Goal: Task Accomplishment & Management: Use online tool/utility

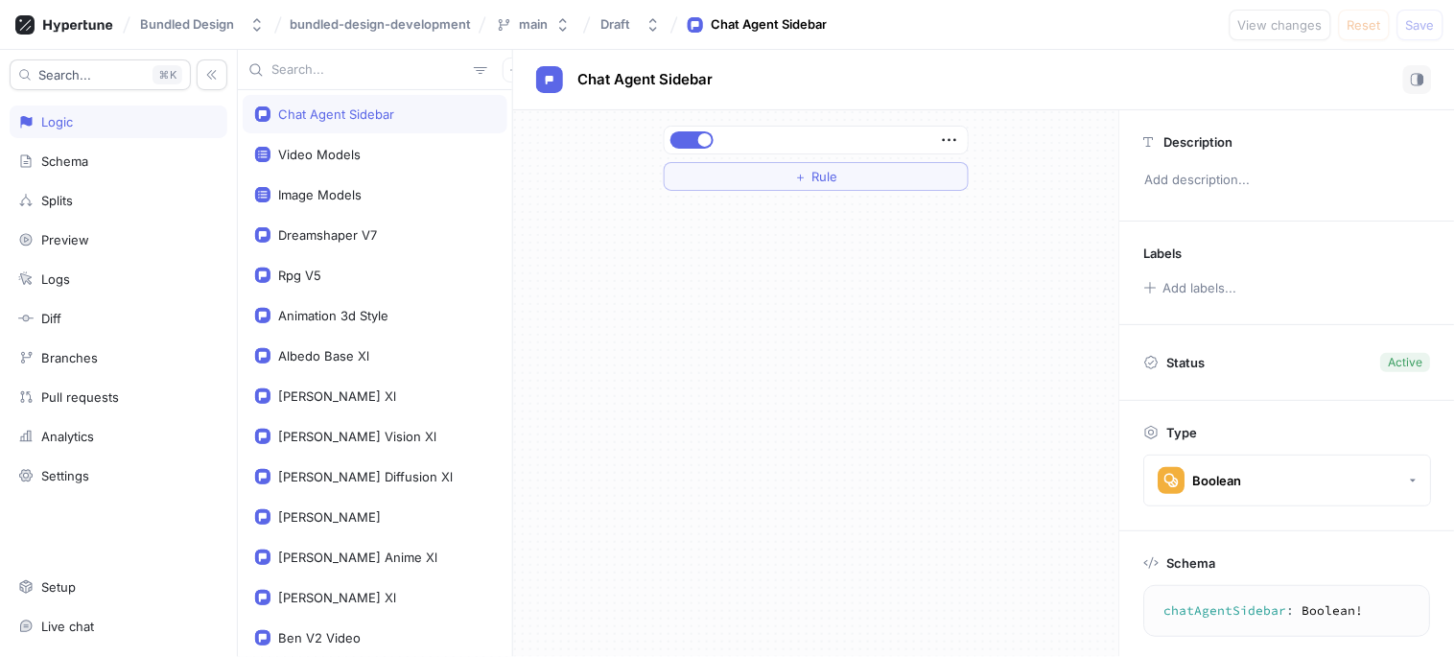
click at [687, 123] on div "＋ Rule" at bounding box center [816, 158] width 336 height 96
click at [688, 136] on button "button" at bounding box center [691, 139] width 43 height 17
click at [1414, 29] on span "Save" at bounding box center [1420, 25] width 29 height 12
click at [330, 158] on div "Video Models" at bounding box center [319, 154] width 82 height 15
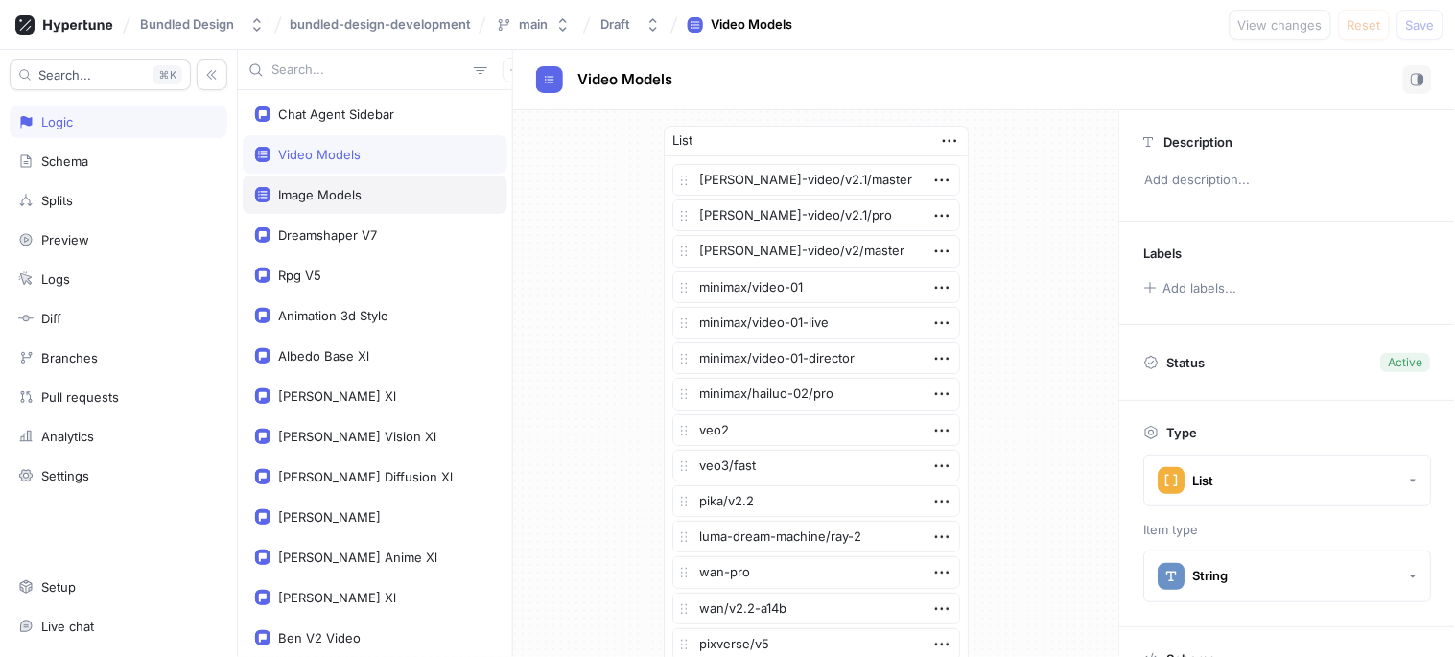
click at [390, 192] on div "Image Models" at bounding box center [375, 194] width 240 height 15
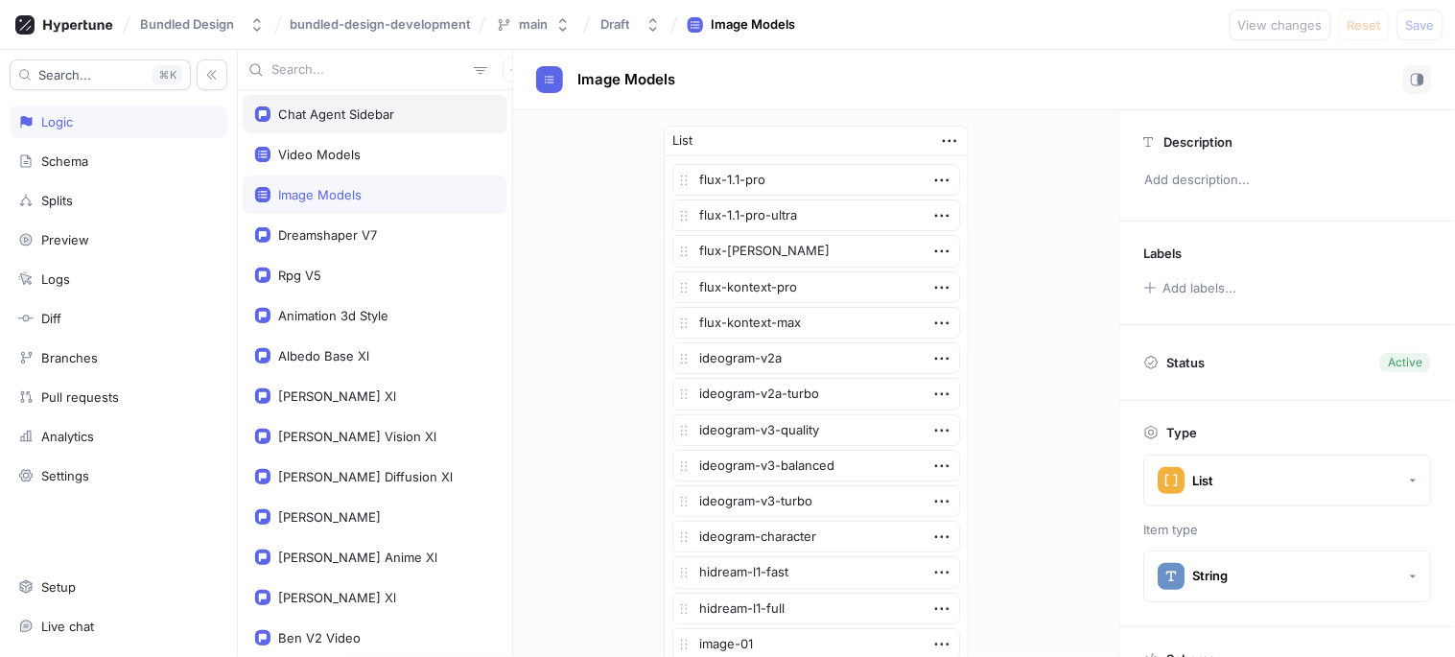
click at [276, 115] on div "Chat Agent Sidebar" at bounding box center [375, 113] width 240 height 15
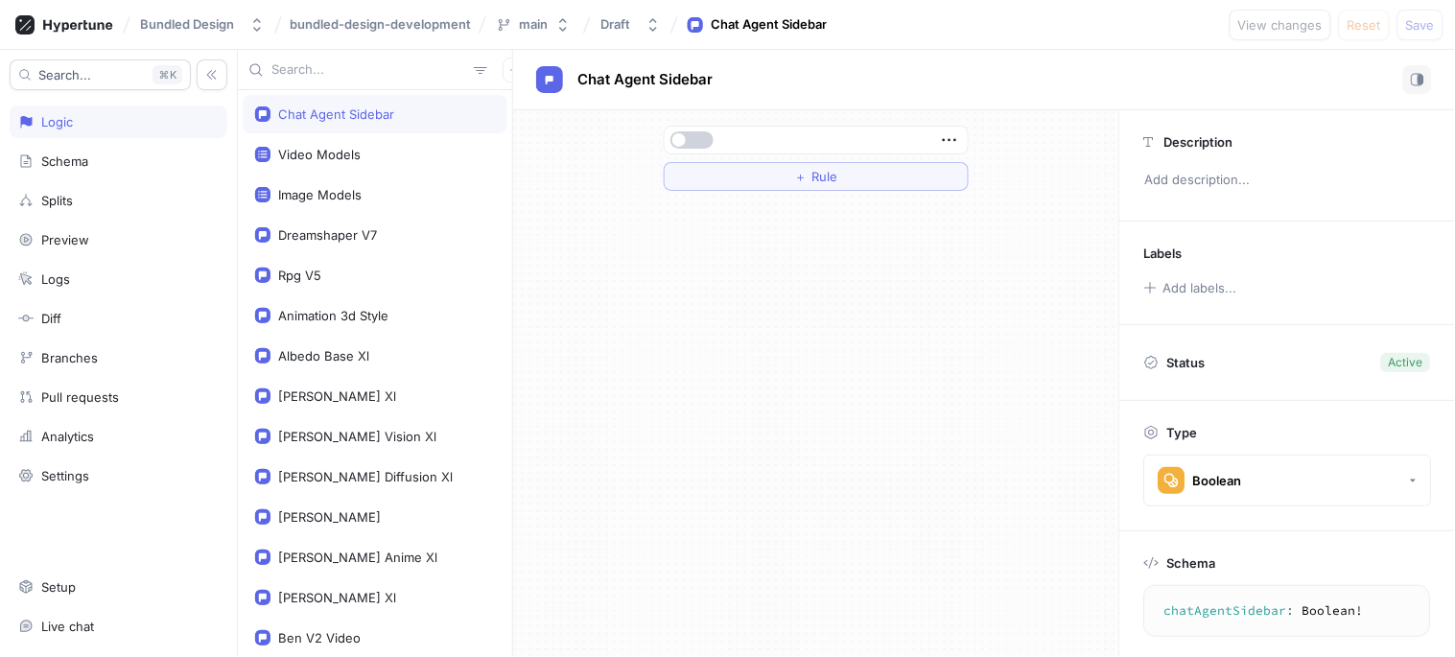
click at [703, 141] on button "button" at bounding box center [691, 139] width 43 height 17
click at [1424, 32] on button "Save" at bounding box center [1420, 25] width 46 height 31
click at [316, 147] on div "Video Models" at bounding box center [319, 154] width 82 height 15
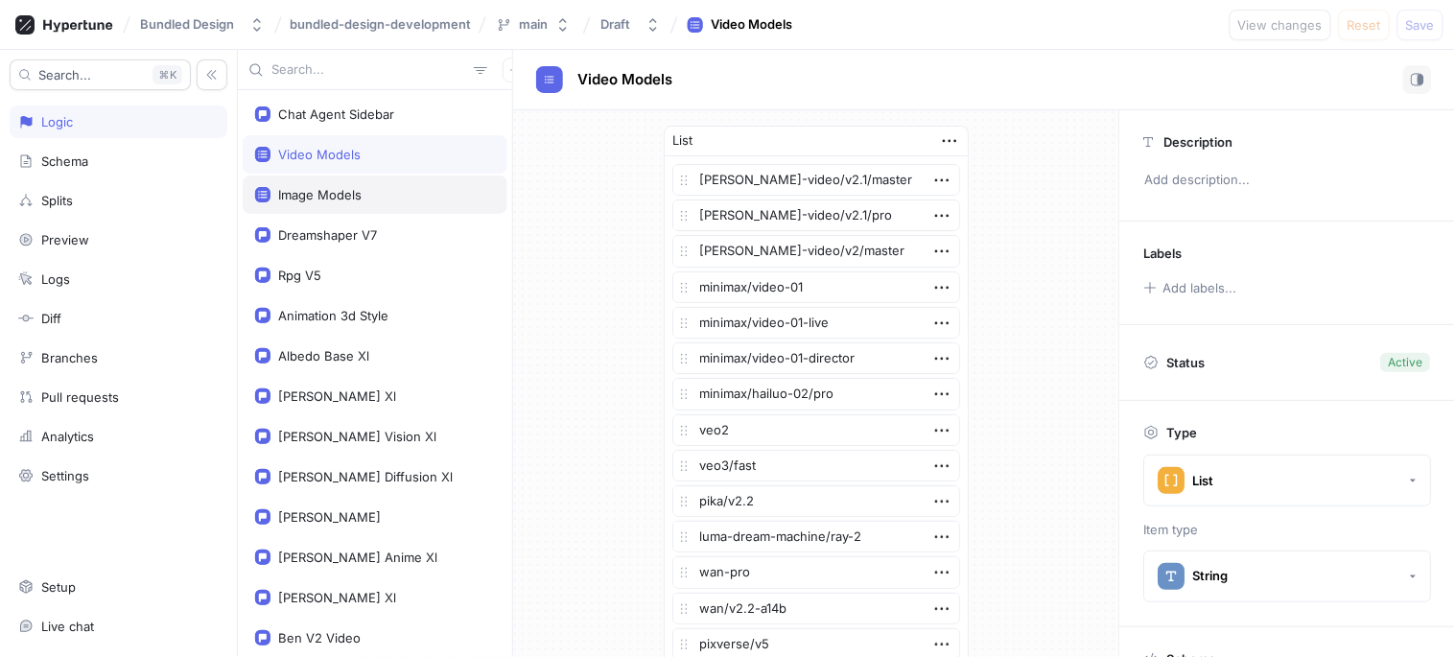
click at [327, 188] on div "Image Models" at bounding box center [319, 194] width 83 height 15
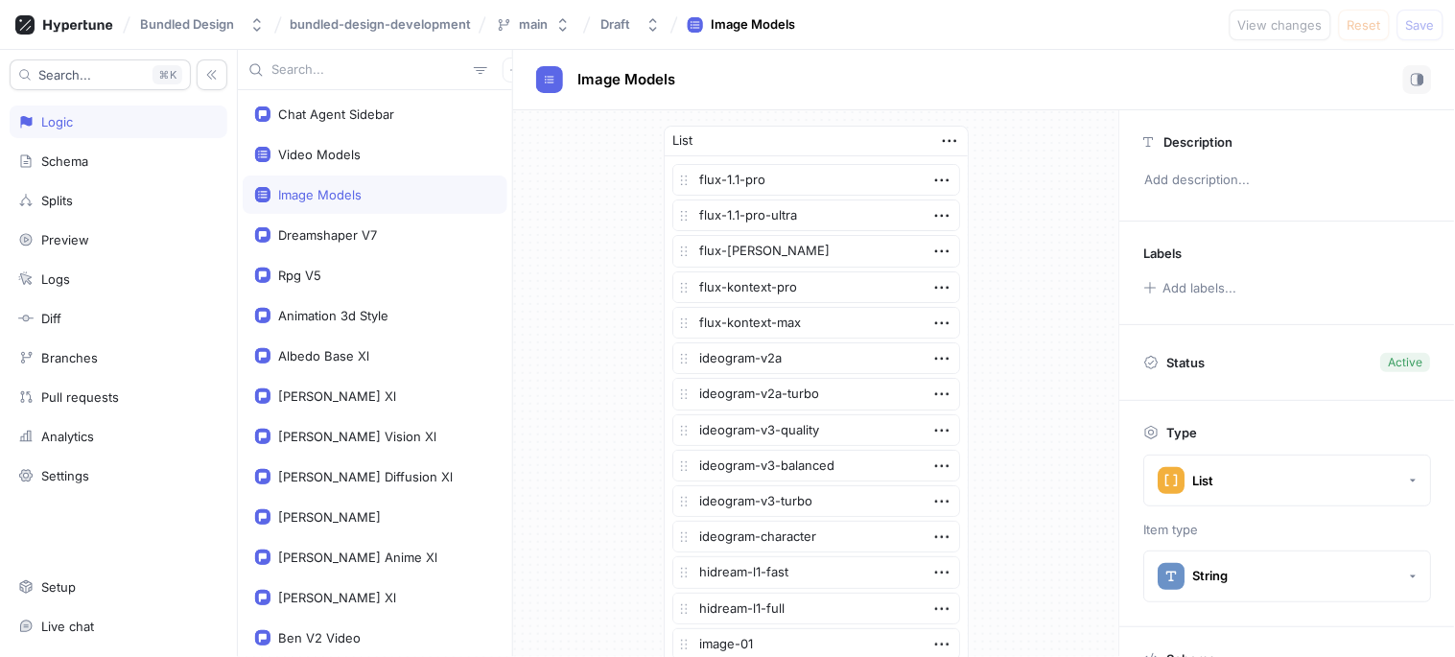
type textarea "x"
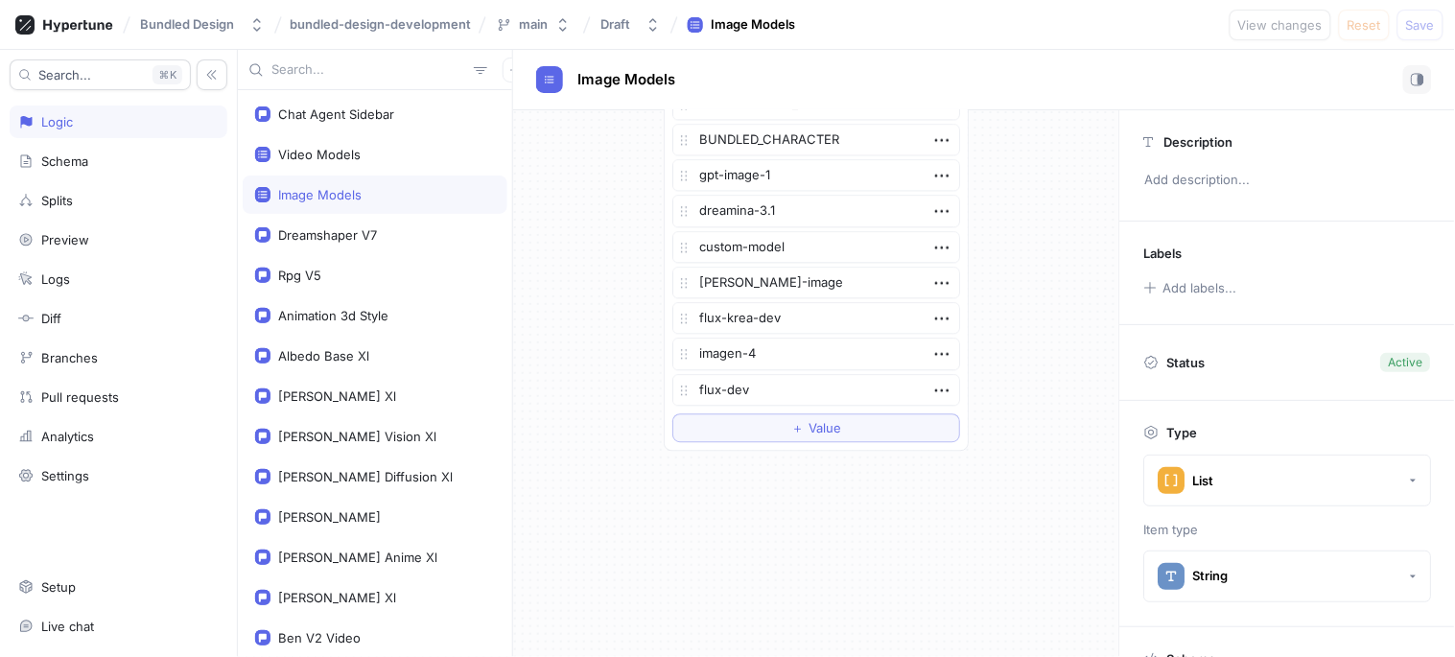
scroll to position [1187, 0]
